Goal: Navigation & Orientation: Find specific page/section

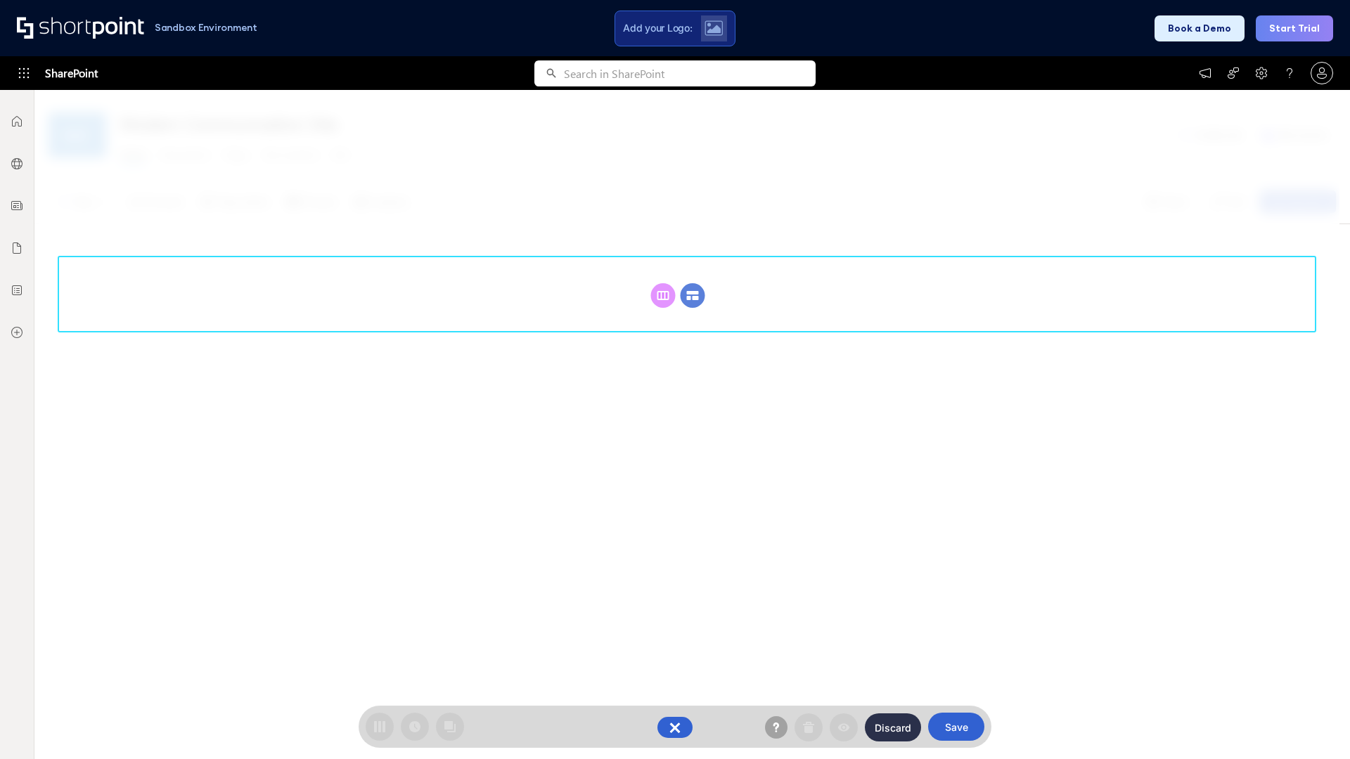
scroll to position [193, 0]
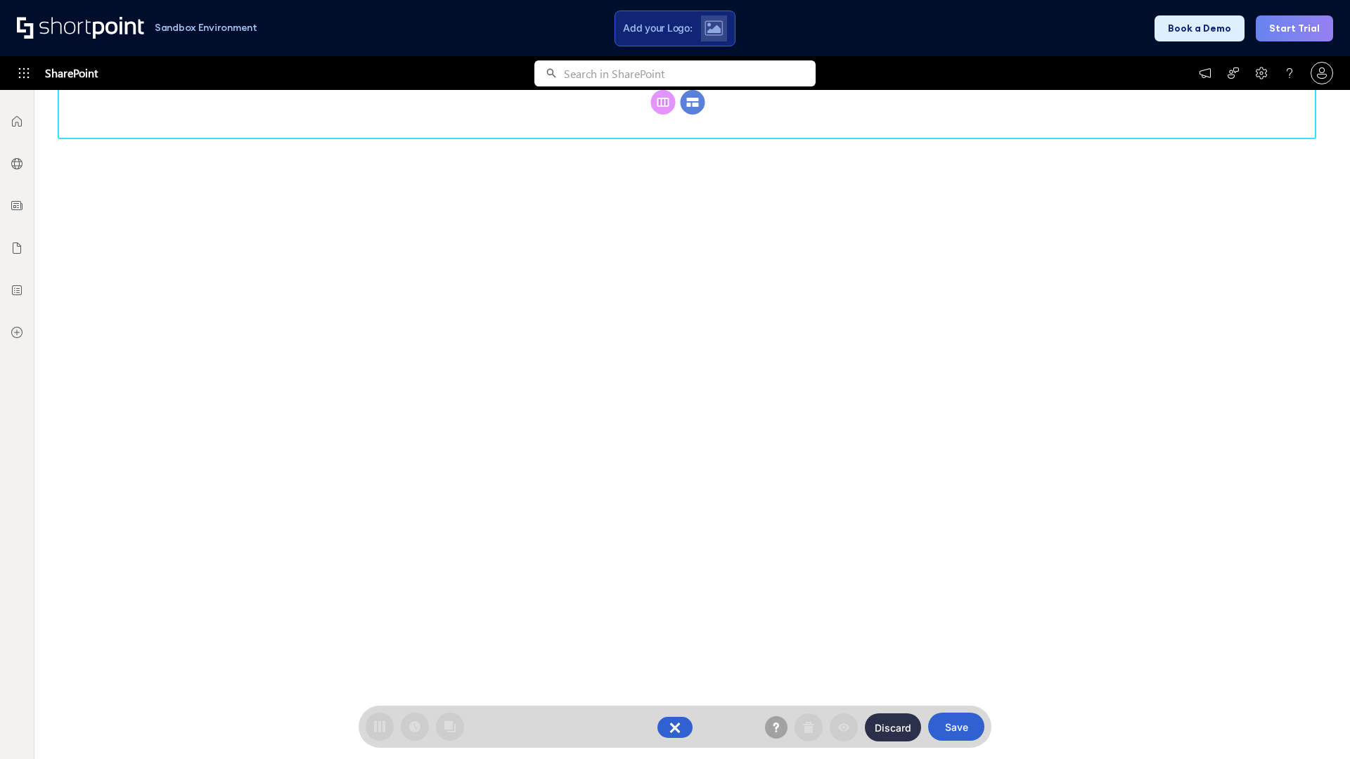
click at [693, 115] on circle at bounding box center [693, 102] width 25 height 25
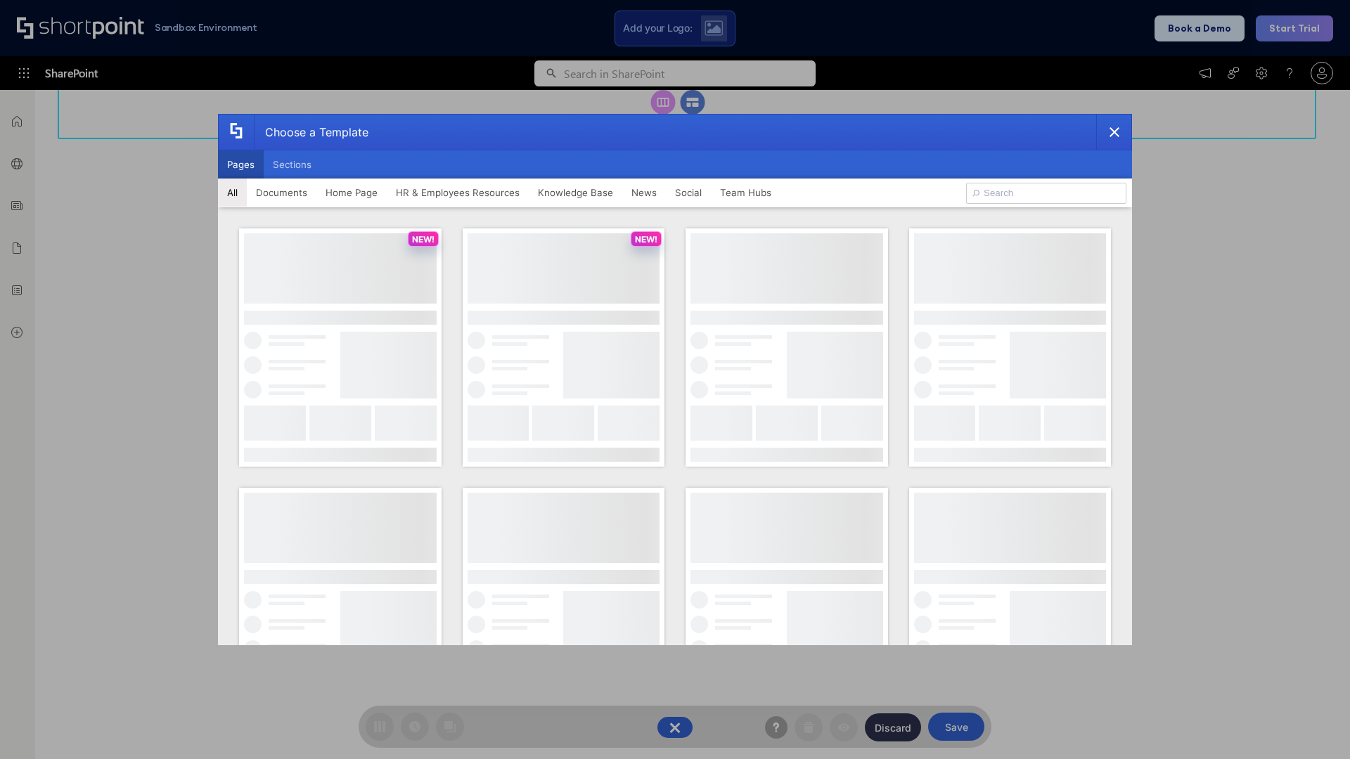
scroll to position [0, 0]
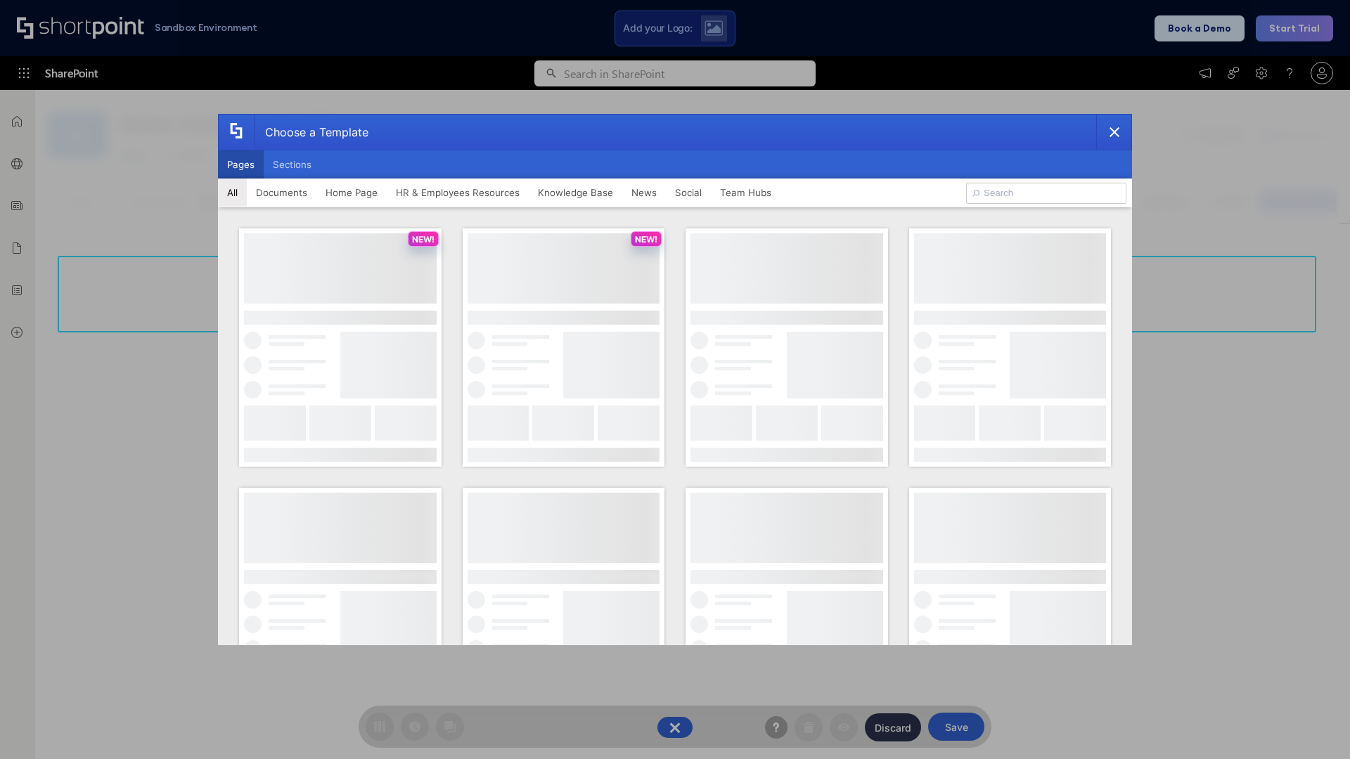
click at [240, 165] on button "Pages" at bounding box center [241, 164] width 46 height 28
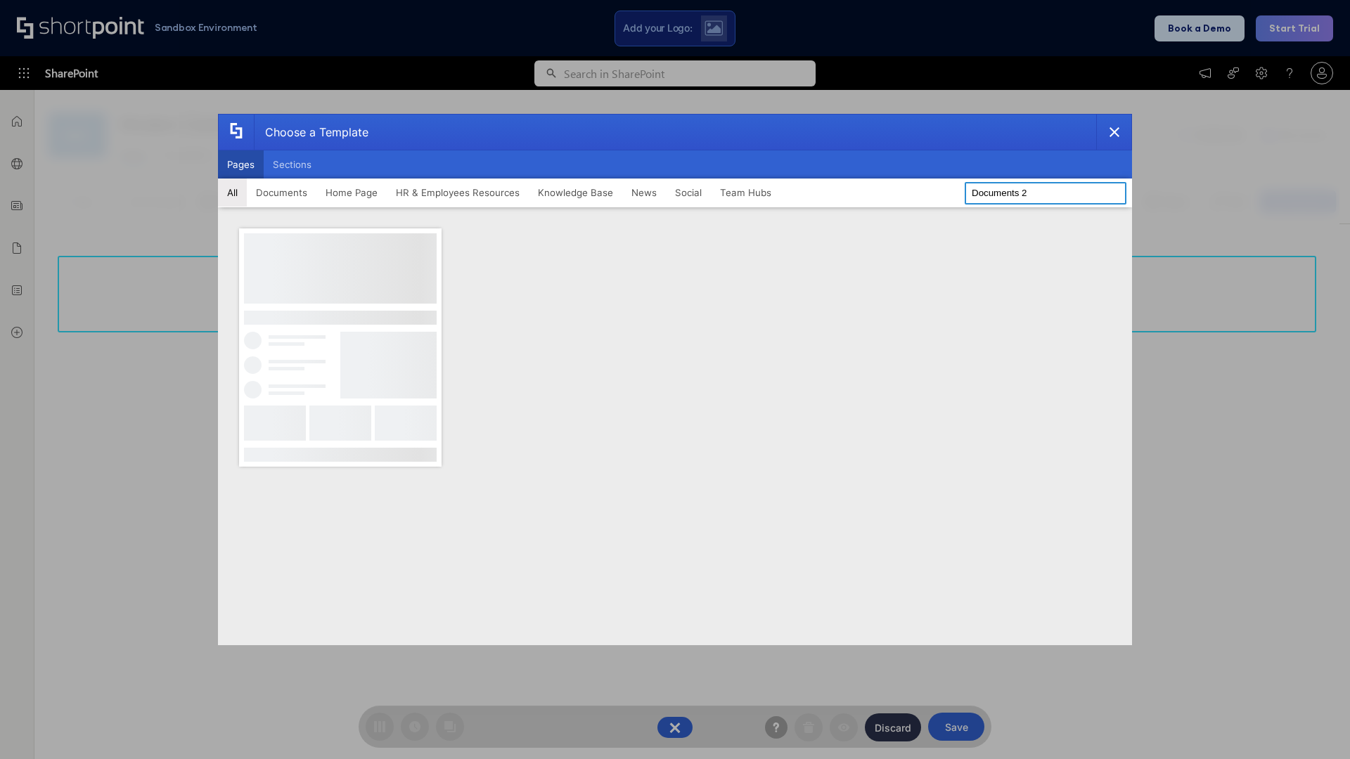
type input "Documents 2"
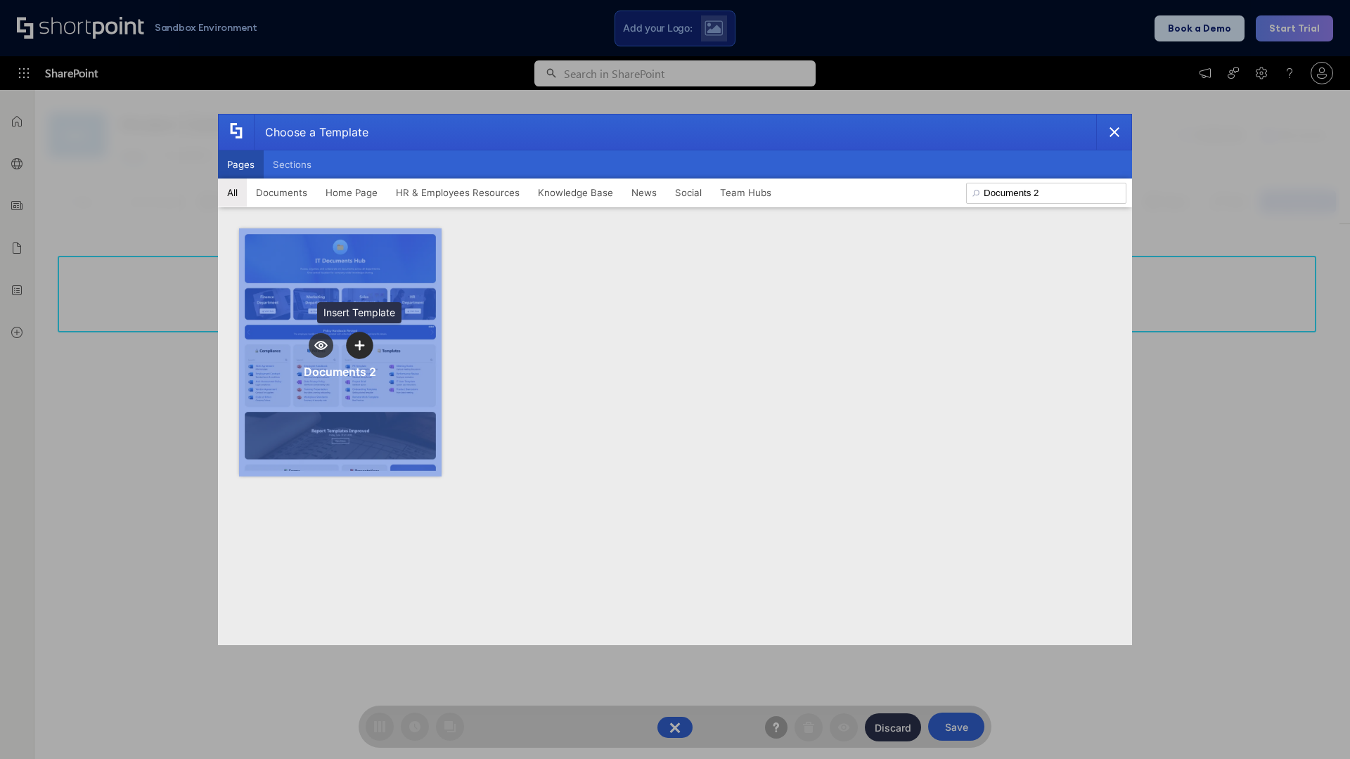
click at [359, 345] on icon "template selector" at bounding box center [359, 345] width 10 height 10
